Goal: Task Accomplishment & Management: Complete application form

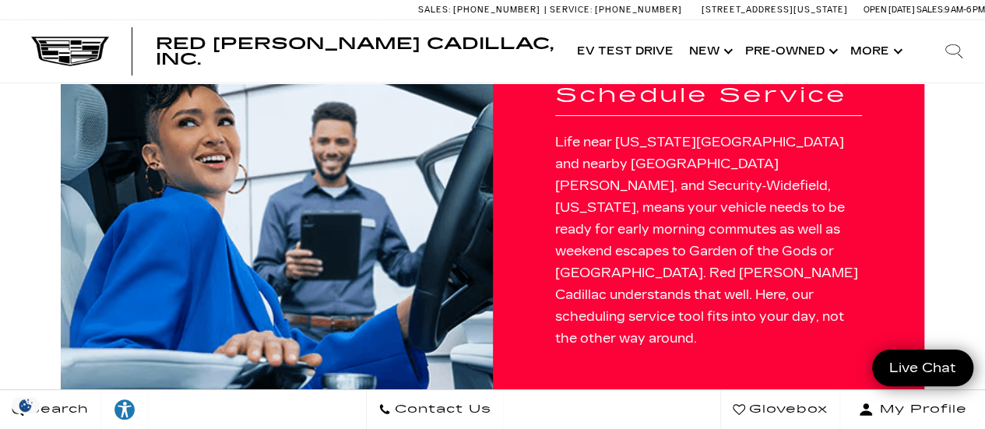
scroll to position [38, 0]
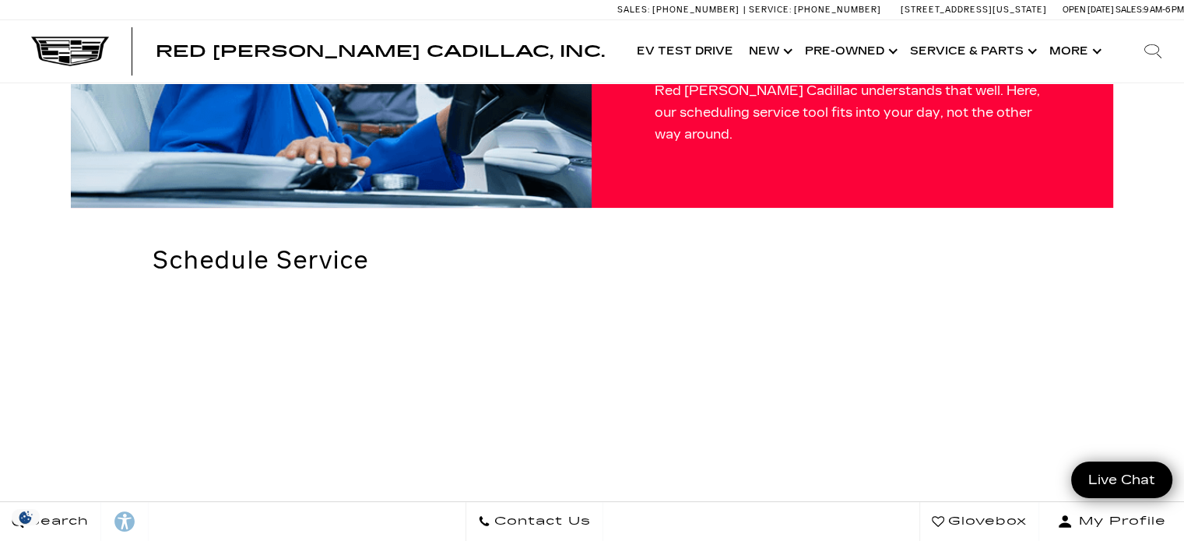
scroll to position [198, 0]
